Goal: Entertainment & Leisure: Consume media (video, audio)

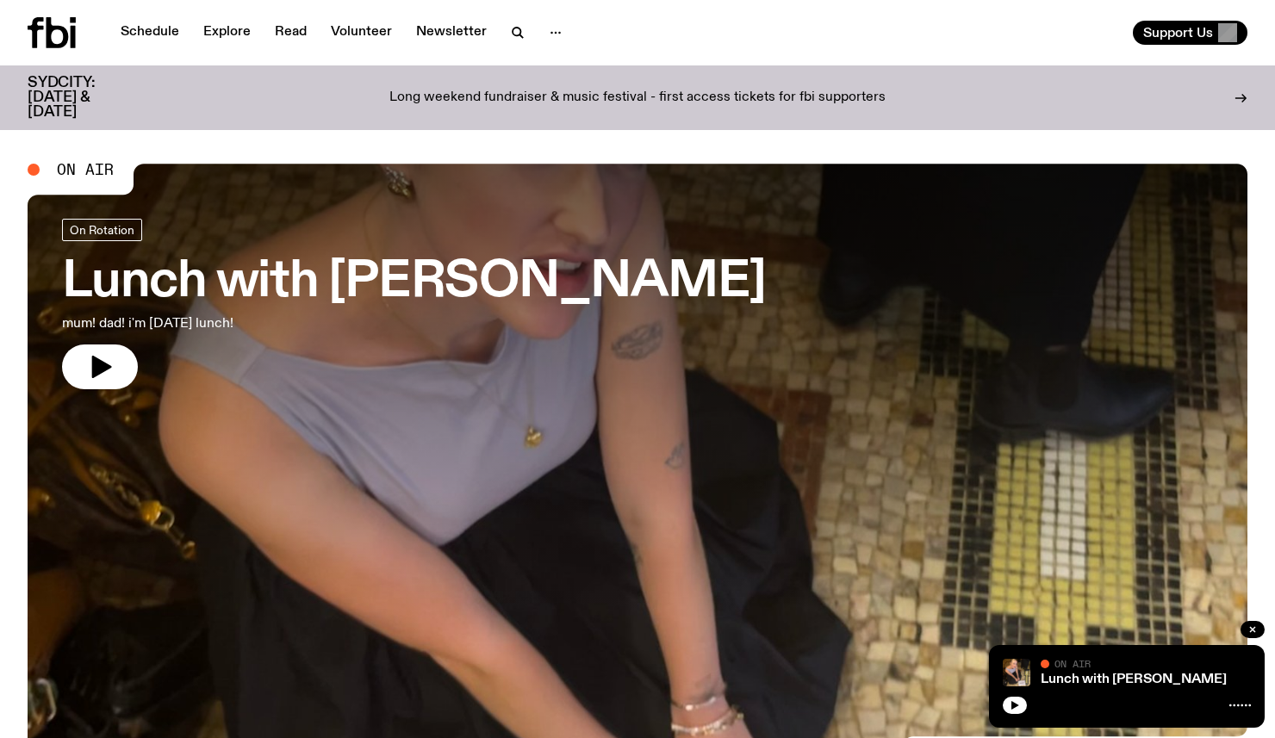
click at [604, 268] on h3 "Lunch with [PERSON_NAME]" at bounding box center [414, 282] width 704 height 48
click at [123, 388] on link "Lunch with [PERSON_NAME] mum! dad! i'm [DATE] lunch!" at bounding box center [414, 304] width 704 height 171
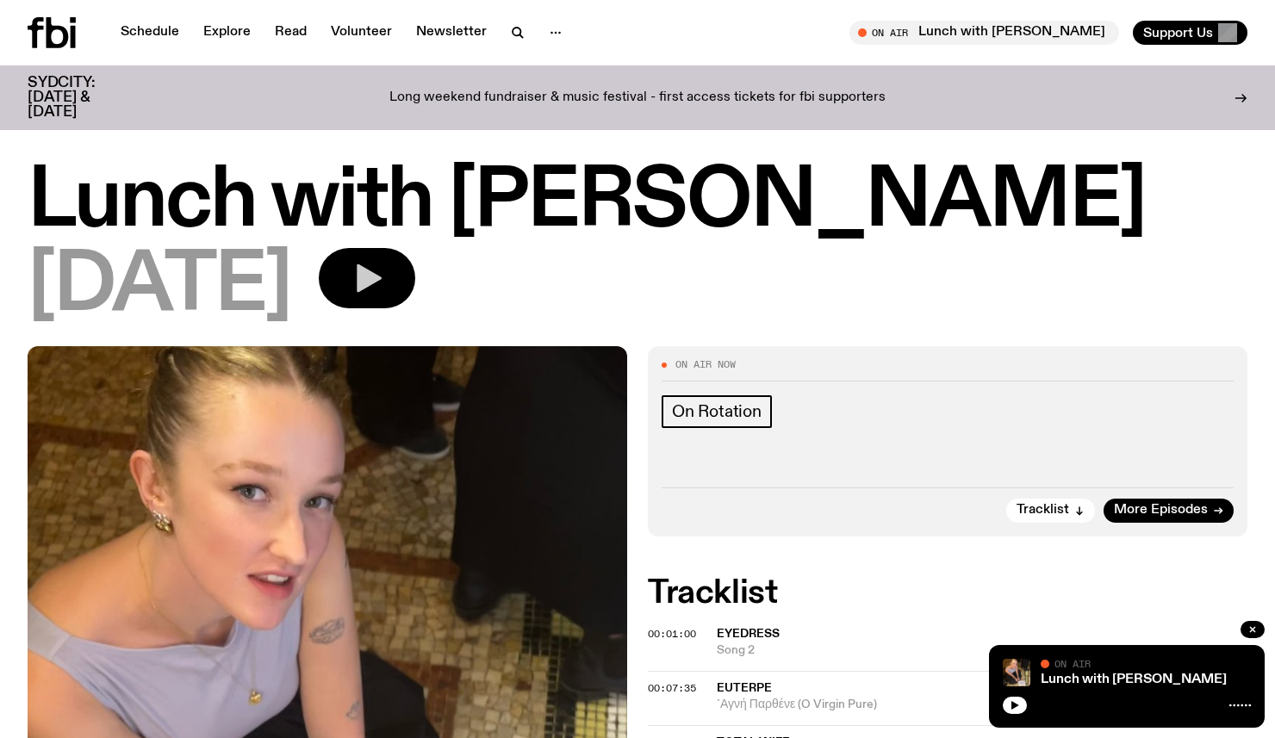
click at [415, 265] on button "button" at bounding box center [367, 278] width 97 height 60
